Goal: Transaction & Acquisition: Purchase product/service

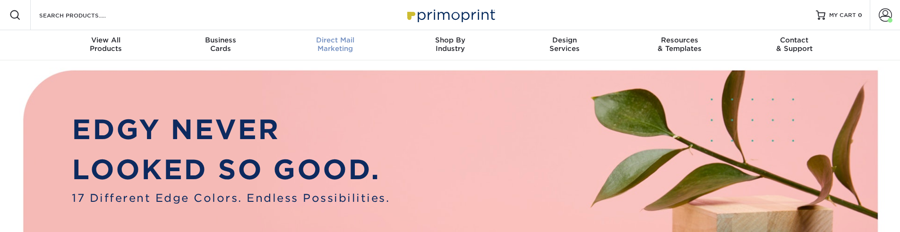
click at [349, 45] on div "Direct Mail Marketing" at bounding box center [335, 44] width 115 height 17
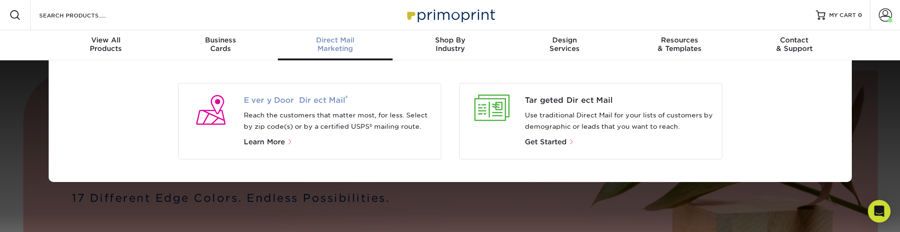
click at [295, 106] on span "Every Door Direct Mail ®" at bounding box center [338, 100] width 189 height 11
click at [296, 97] on span "Every Door Direct Mail ®" at bounding box center [338, 100] width 189 height 11
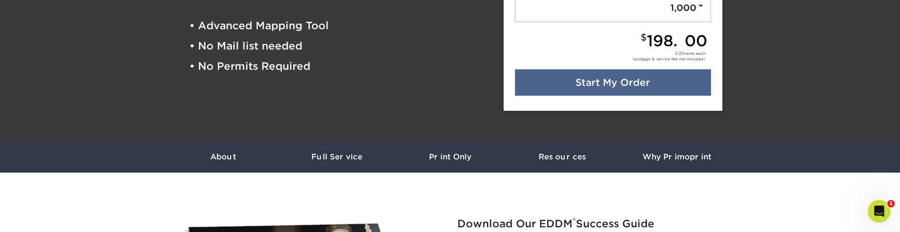
scroll to position [113, 0]
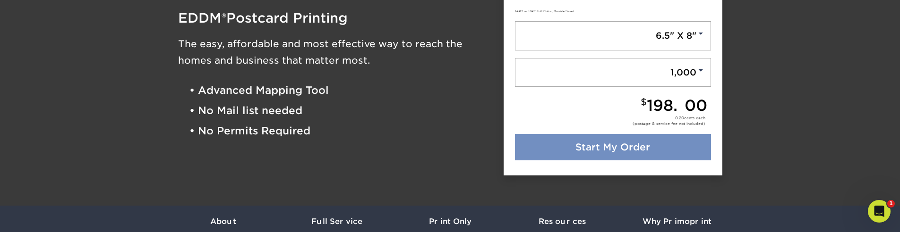
click at [586, 149] on link "Start My Order" at bounding box center [613, 147] width 196 height 26
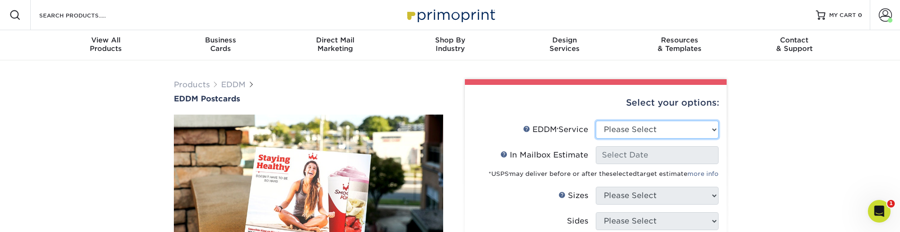
select select "full_service"
click at [596, 121] on select "Please Select Full Service Print Only" at bounding box center [657, 130] width 123 height 18
select select "-1"
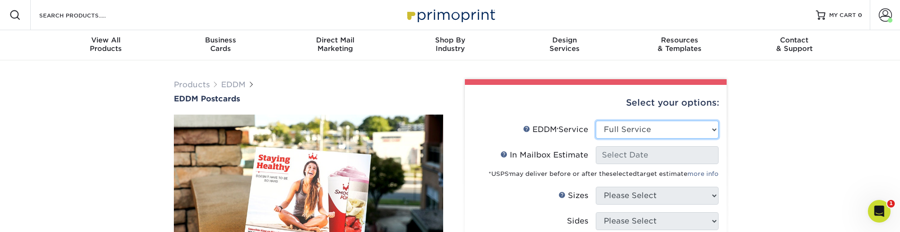
select select "-1"
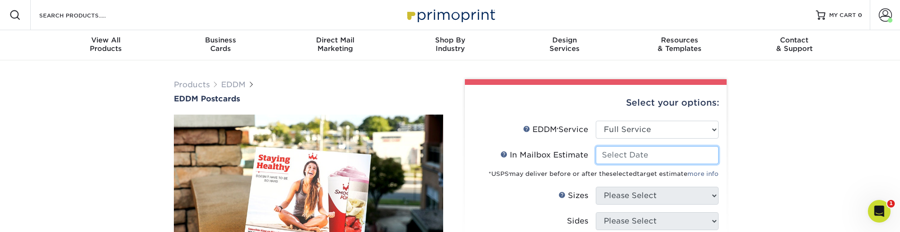
click at [631, 158] on input "In Mailbox Estimate Help In Mailbox Estimate" at bounding box center [657, 155] width 123 height 18
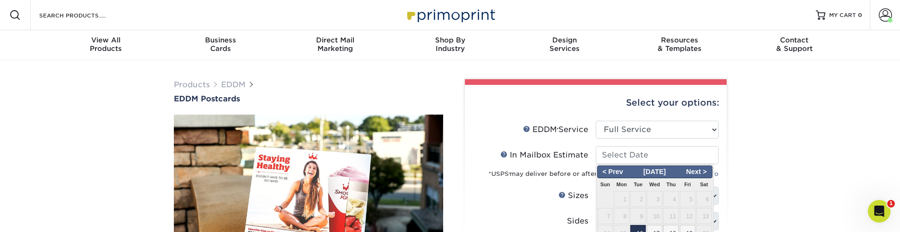
click at [641, 229] on span "16" at bounding box center [638, 233] width 16 height 16
type input "[DATE]"
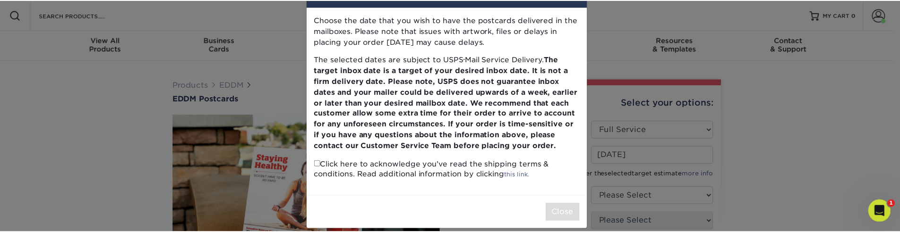
scroll to position [47, 0]
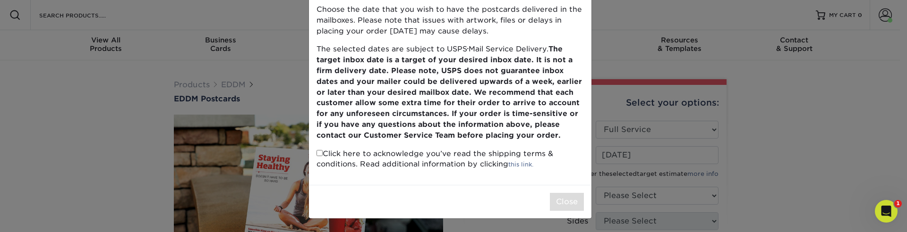
click at [317, 154] on input "checkbox" at bounding box center [319, 153] width 6 height 6
checkbox input "true"
click at [575, 202] on button "Close" at bounding box center [567, 202] width 34 height 18
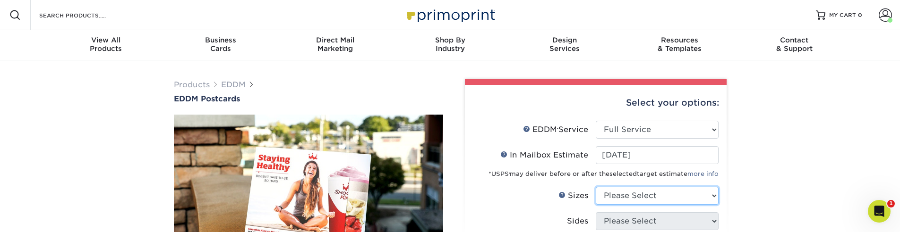
select select "6.50x8.00"
click at [596, 187] on select "Please Select 4.5" x 12" 6" x 12" 6.5" x 8" 6.5" x 9" 6.5" x 12" 7" x 8.5" 8" x…" at bounding box center [657, 196] width 123 height 18
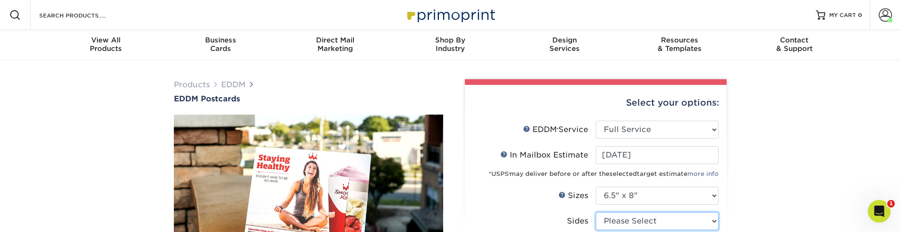
select select "13abbda7-1d64-4f25-8bb2-c179b224825d"
click at [596, 213] on select "Please Select Print Both Sides Print Front Only" at bounding box center [657, 222] width 123 height 18
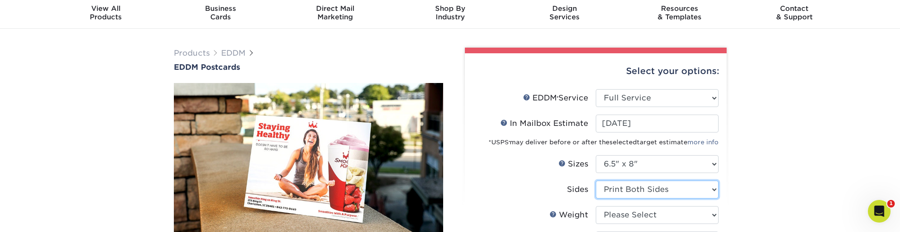
scroll to position [57, 0]
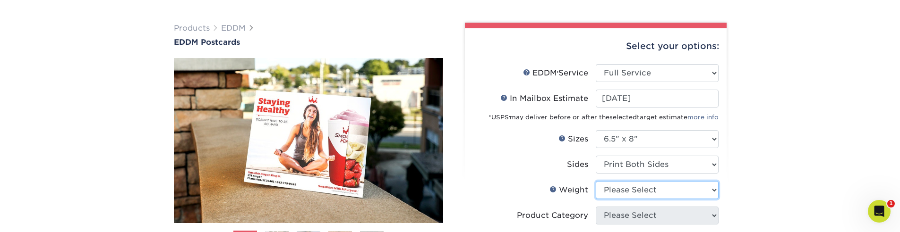
click at [615, 195] on select "Please Select 16PT 14PT" at bounding box center [657, 190] width 123 height 18
select select "16PT"
click at [596, 181] on select "Please Select 16PT 14PT" at bounding box center [657, 190] width 123 height 18
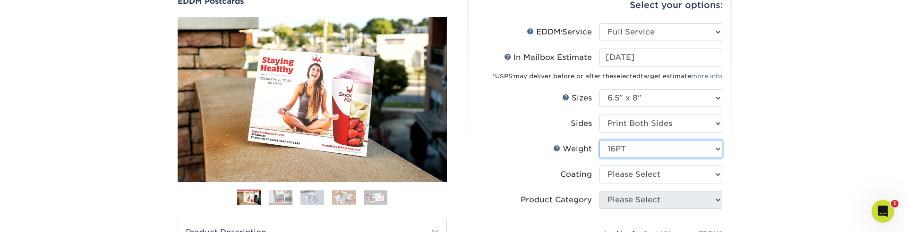
scroll to position [170, 0]
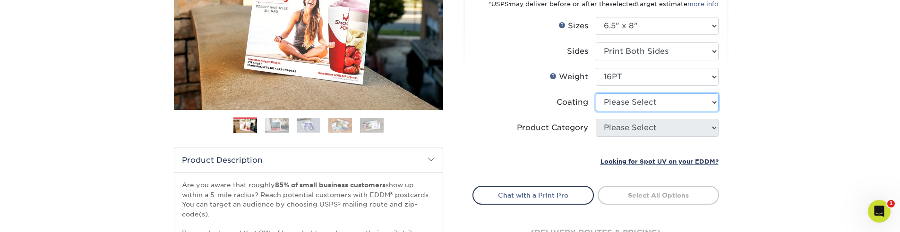
select select "121bb7b5-3b4d-429f-bd8d-bbf80e953313"
click at [596, 94] on select at bounding box center [657, 103] width 123 height 18
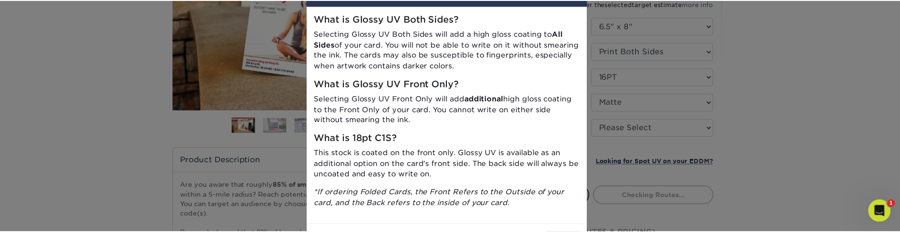
scroll to position [57, 0]
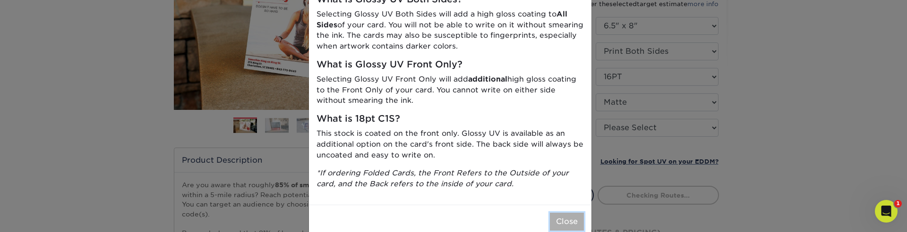
click at [557, 217] on button "Close" at bounding box center [567, 222] width 34 height 18
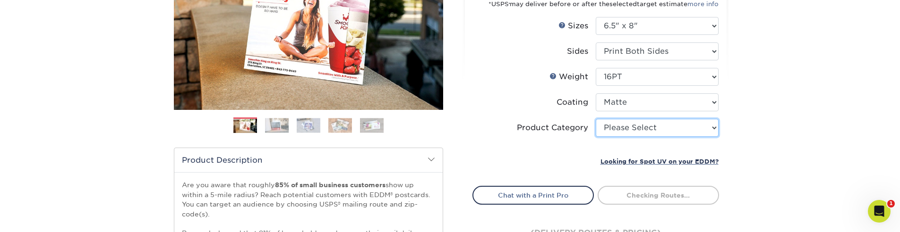
select select "9b7272e0-d6c8-4c3c-8e97-d3a1bcdab858"
click at [596, 119] on select "Please Select Postcards" at bounding box center [657, 128] width 123 height 18
type input "0d2f34e2-947b-42e1-92e7-d2b9bd0eaead"
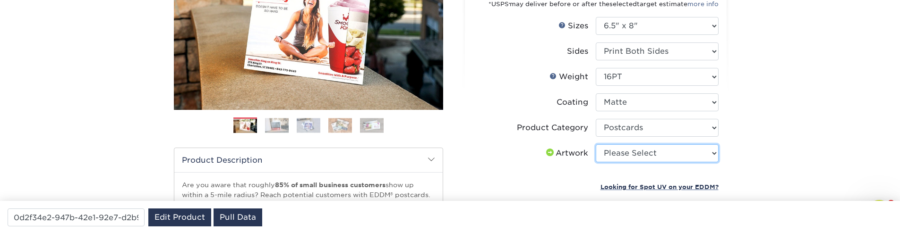
select select "upload"
click at [596, 145] on select "Please Select I will upload files I need a design - $150" at bounding box center [657, 154] width 123 height 18
drag, startPoint x: 643, startPoint y: 157, endPoint x: 779, endPoint y: 135, distance: 138.3
click at [779, 135] on div "Products EDDM EDDM Postcards Previous Next" at bounding box center [450, 142] width 900 height 505
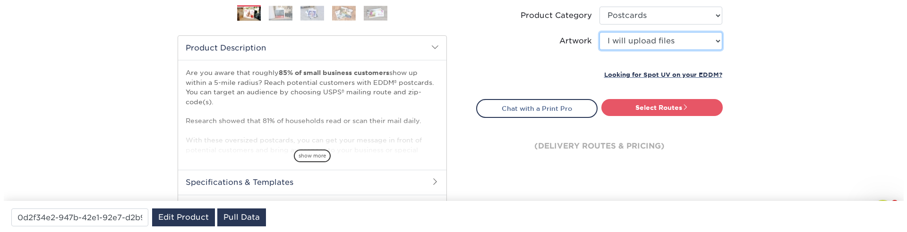
scroll to position [283, 0]
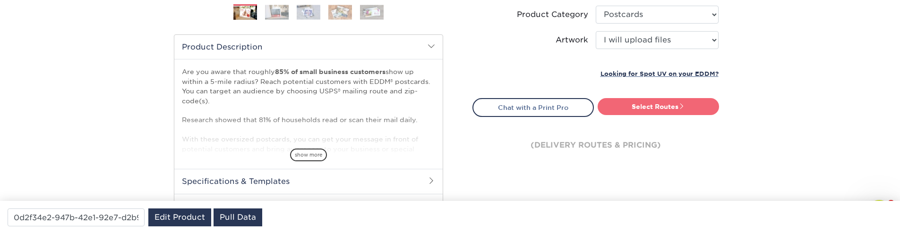
click at [656, 111] on link "Select Routes" at bounding box center [658, 106] width 121 height 17
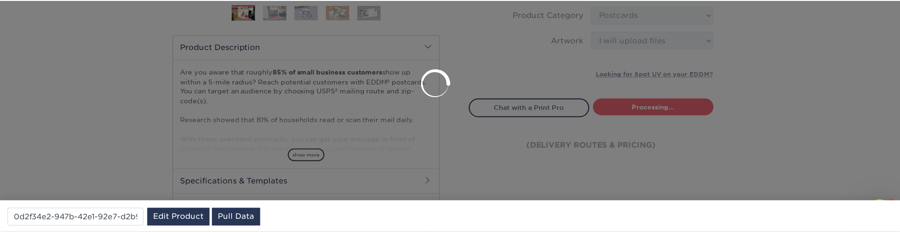
scroll to position [0, 0]
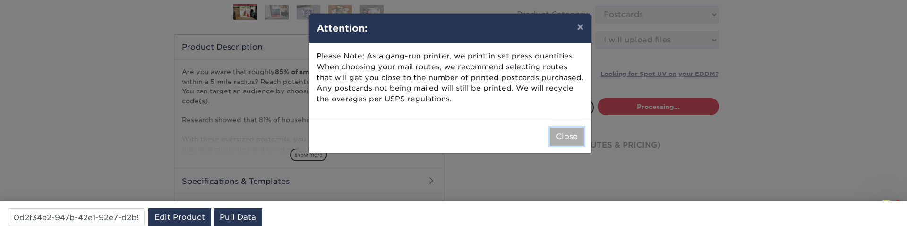
click at [569, 136] on button "Close" at bounding box center [567, 137] width 34 height 18
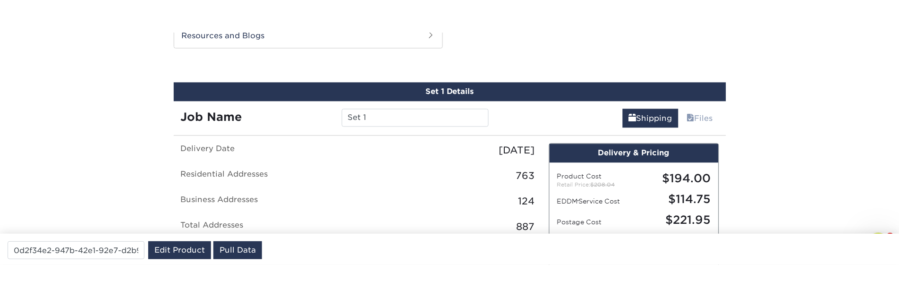
scroll to position [538, 0]
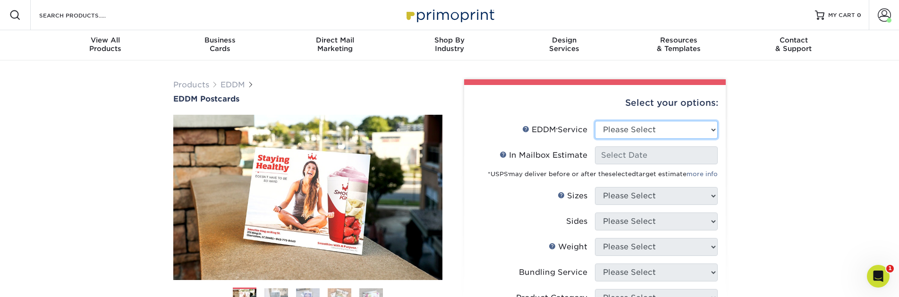
select select "full_service"
click at [595, 121] on select "Please Select Full Service Print Only" at bounding box center [656, 130] width 123 height 18
select select "-1"
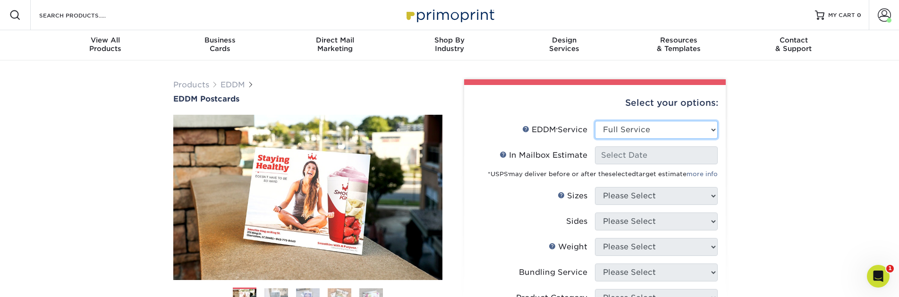
select select "-1"
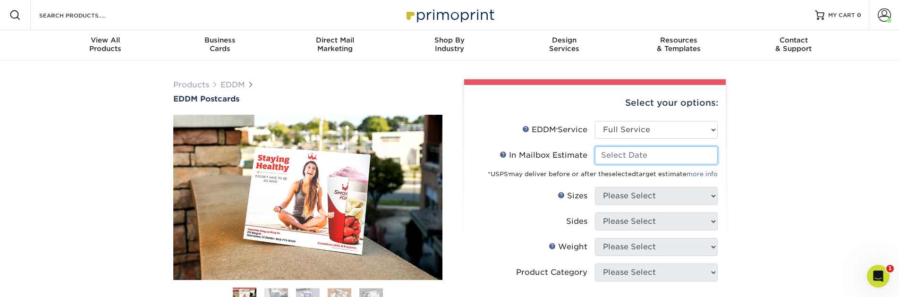
click at [640, 157] on input "In Mailbox Estimate Help In Mailbox Estimate" at bounding box center [656, 155] width 123 height 18
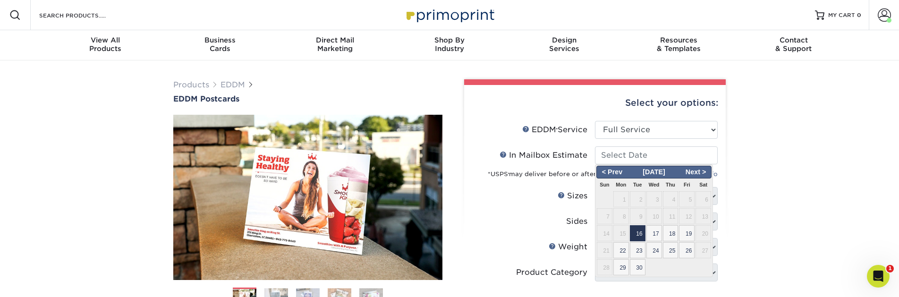
click at [640, 235] on span "16" at bounding box center [638, 233] width 16 height 16
type input "[DATE]"
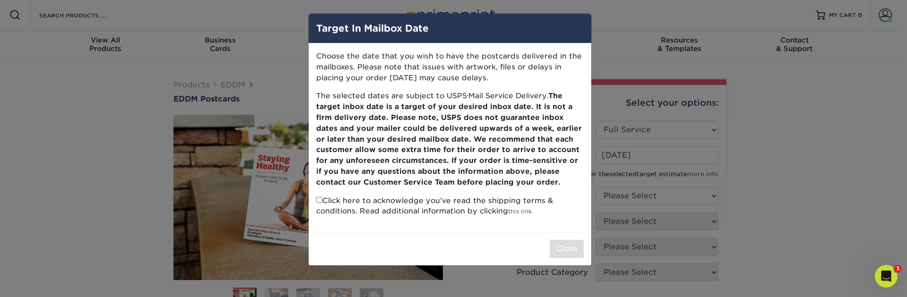
click at [321, 200] on input "checkbox" at bounding box center [319, 200] width 6 height 6
checkbox input "true"
drag, startPoint x: 543, startPoint y: 250, endPoint x: 553, endPoint y: 251, distance: 9.9
click at [543, 250] on div "Close" at bounding box center [449, 249] width 282 height 34
click at [557, 251] on button "Close" at bounding box center [566, 249] width 34 height 18
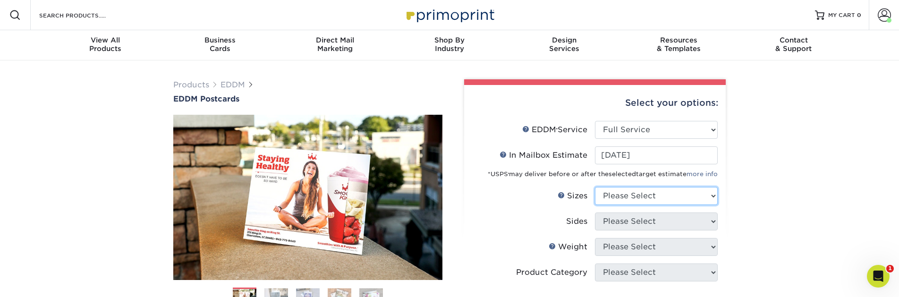
select select "6.50x8.00"
click at [595, 187] on select "Please Select 4.5" x 12" 6" x 12" 6.5" x 8" 6.5" x 9" 6.5" x 12" 7" x 8.5" 8" x…" at bounding box center [656, 196] width 123 height 18
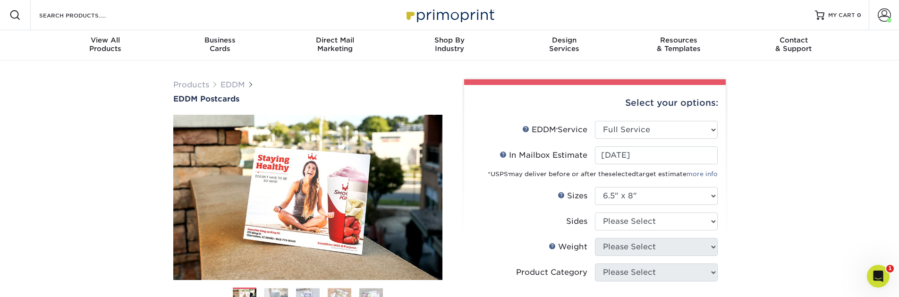
click at [632, 210] on li "Sizes Help Sizes Please Select 4.5" x 12" 6" x 12" 6.5" x 8" 6.5" x 9" 6.5" x 1…" at bounding box center [595, 200] width 246 height 26
select select "13abbda7-1d64-4f25-8bb2-c179b224825d"
click at [595, 213] on select "Please Select Print Both Sides Print Front Only" at bounding box center [656, 222] width 123 height 18
select select "16PT"
click at [595, 238] on select "Please Select 16PT 14PT" at bounding box center [656, 247] width 123 height 18
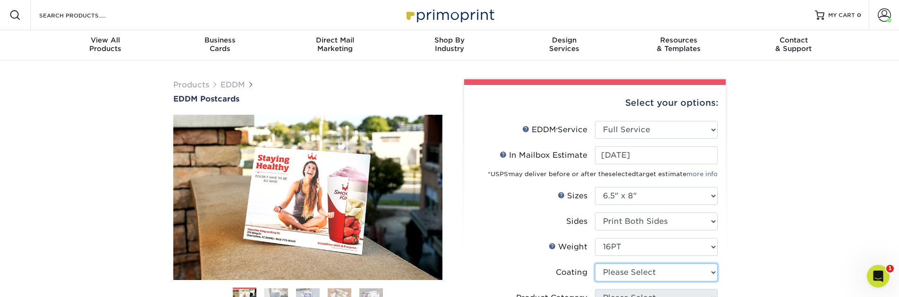
select select "121bb7b5-3b4d-429f-bd8d-bbf80e953313"
click at [595, 264] on select at bounding box center [656, 273] width 123 height 18
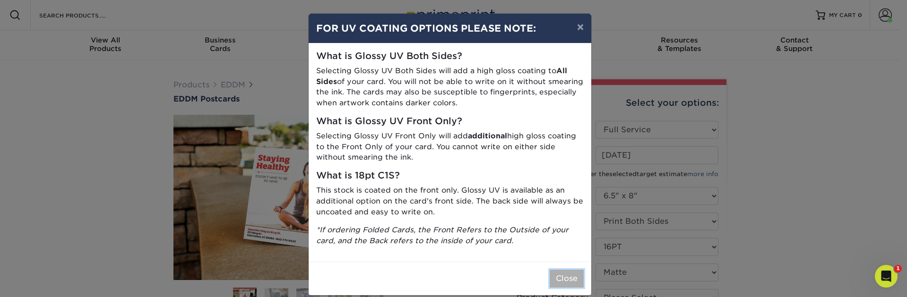
click at [577, 278] on button "Close" at bounding box center [566, 279] width 34 height 18
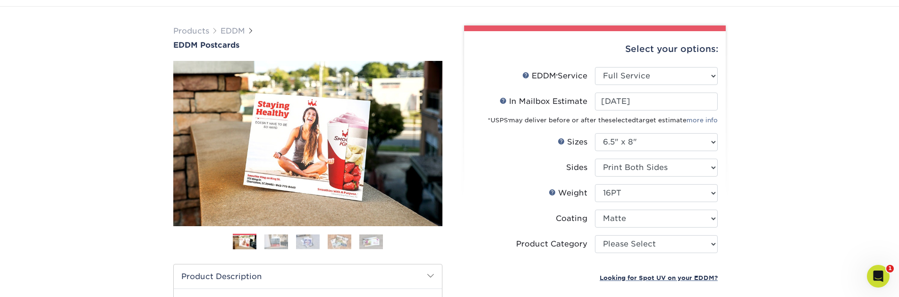
scroll to position [57, 0]
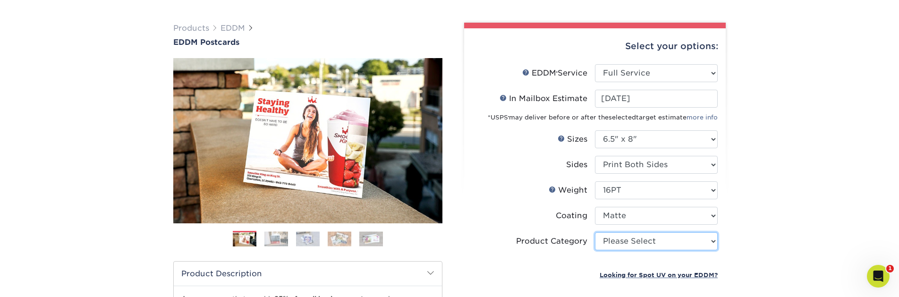
select select "9b7272e0-d6c8-4c3c-8e97-d3a1bcdab858"
click at [595, 232] on select "Please Select Postcards" at bounding box center [656, 241] width 123 height 18
type input "0d2f34e2-947b-42e1-92e7-d2b9bd0eaead"
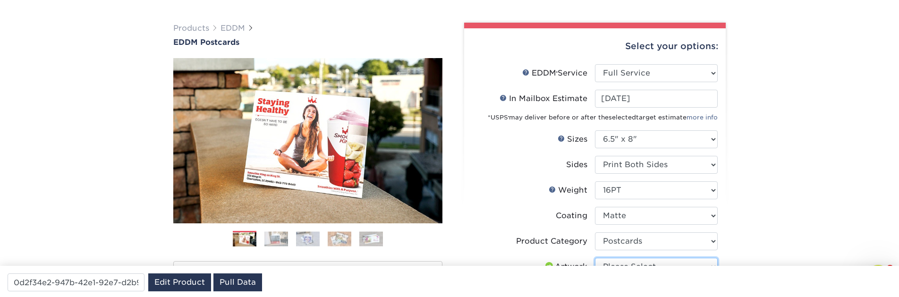
select select "upload"
click at [595, 258] on select "Please Select I will upload files I need a design - $150" at bounding box center [656, 267] width 123 height 18
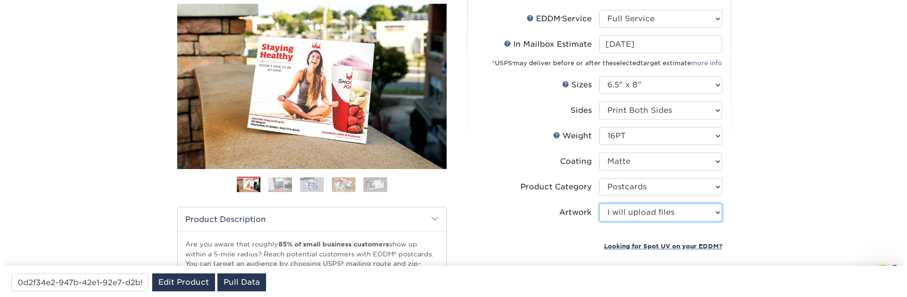
scroll to position [170, 0]
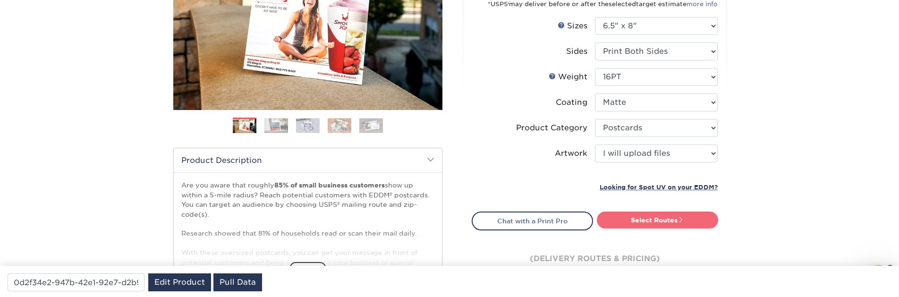
click at [644, 220] on link "Select Routes" at bounding box center [657, 220] width 121 height 17
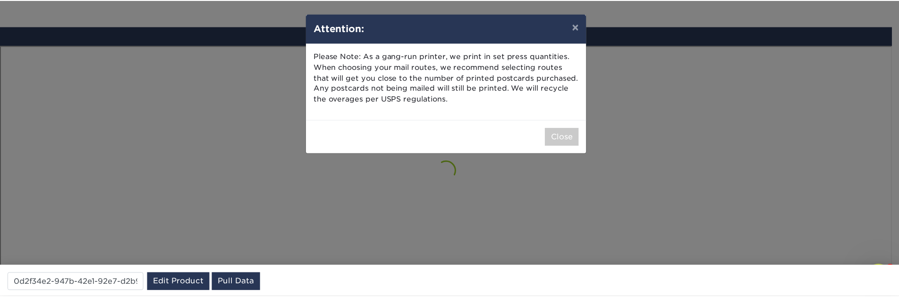
scroll to position [551, 0]
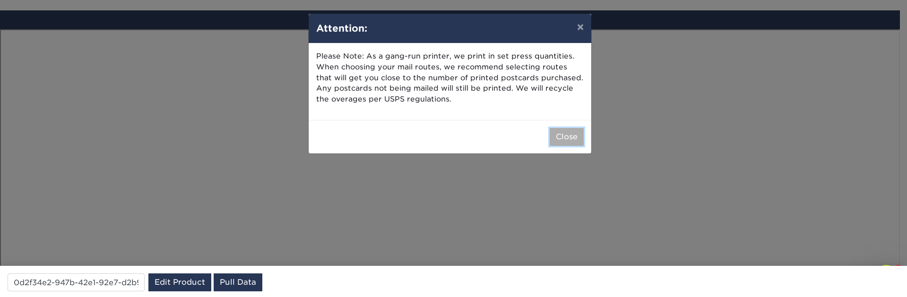
click at [565, 139] on button "Close" at bounding box center [566, 137] width 34 height 18
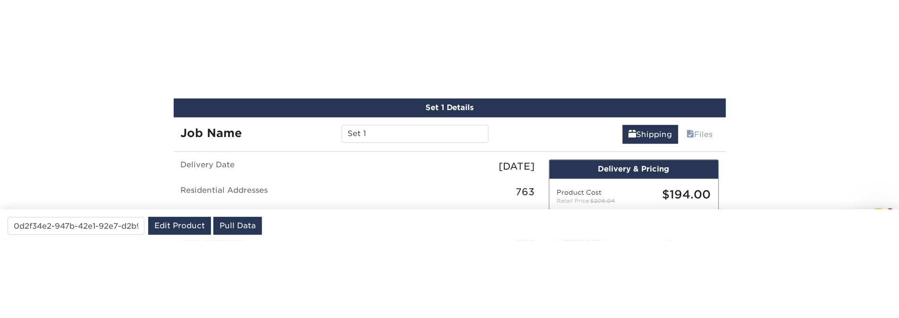
scroll to position [538, 0]
